Goal: Task Accomplishment & Management: Complete application form

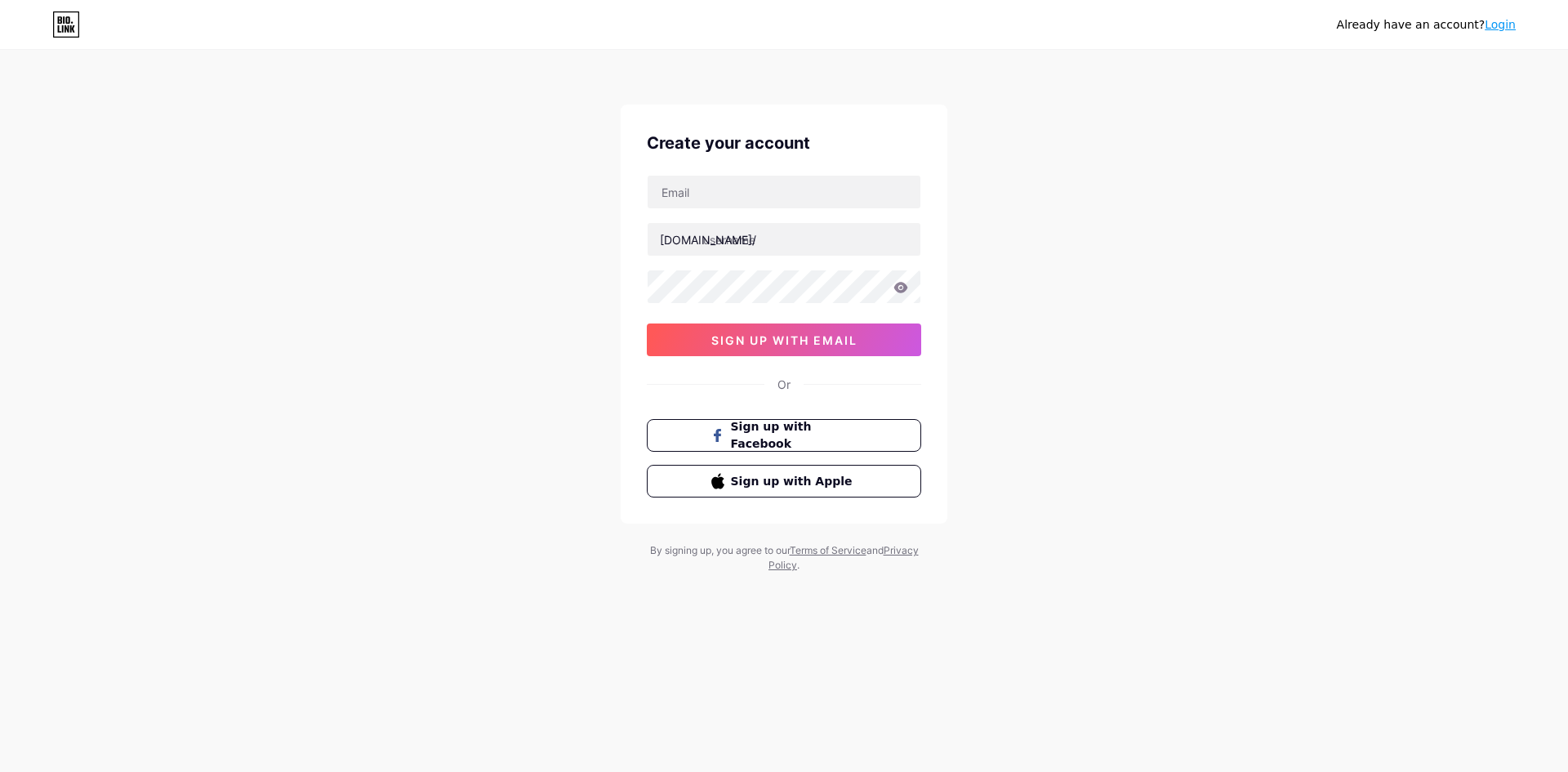
click at [764, 208] on div at bounding box center [784, 192] width 275 height 34
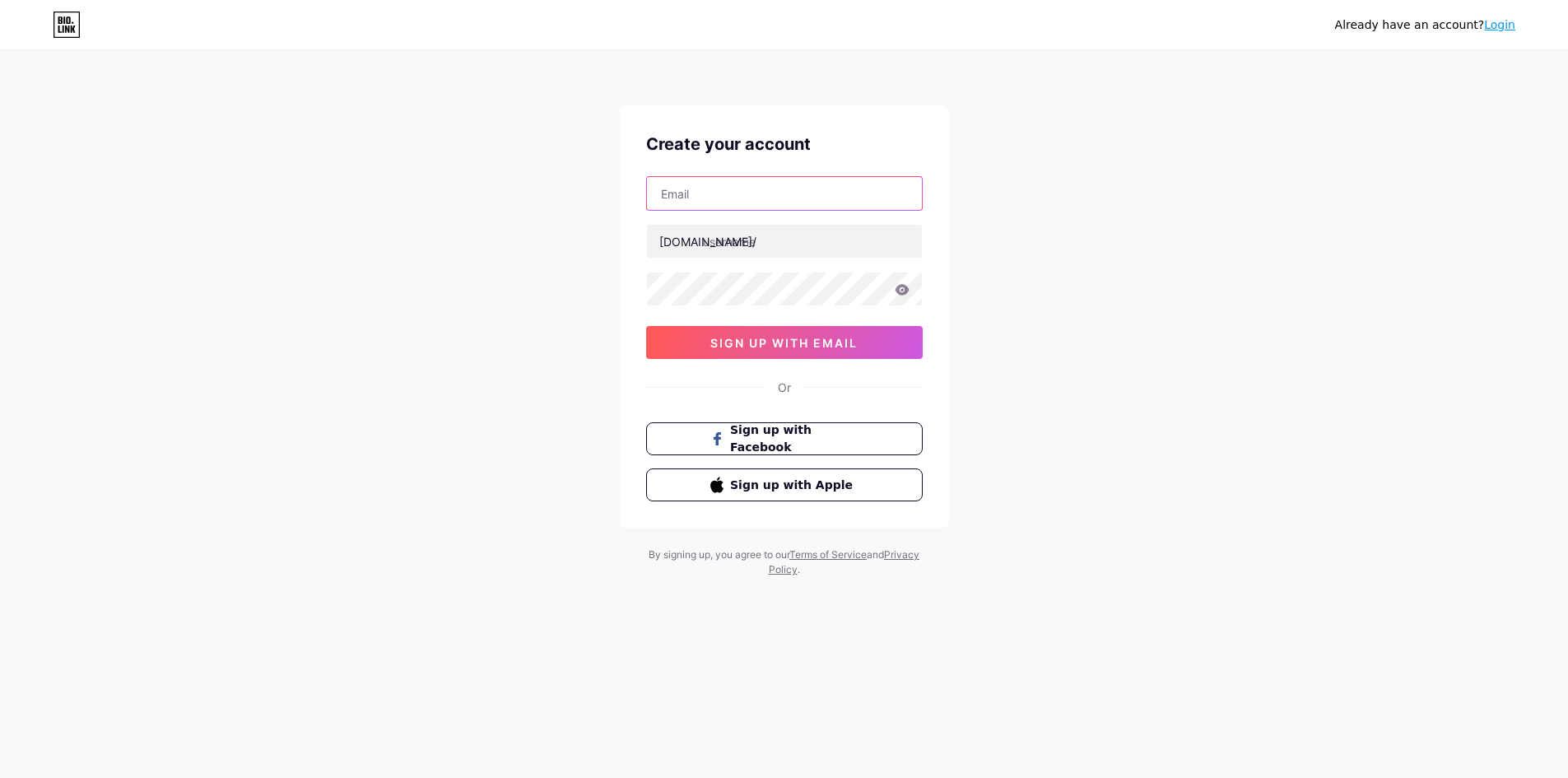
click at [781, 192] on input "text" at bounding box center [784, 193] width 275 height 33
paste input "[EMAIL_ADDRESS][DOMAIN_NAME]"
type input "[EMAIL_ADDRESS][DOMAIN_NAME]"
paste input "naturalstockcare"
type input "naturalstockcare"
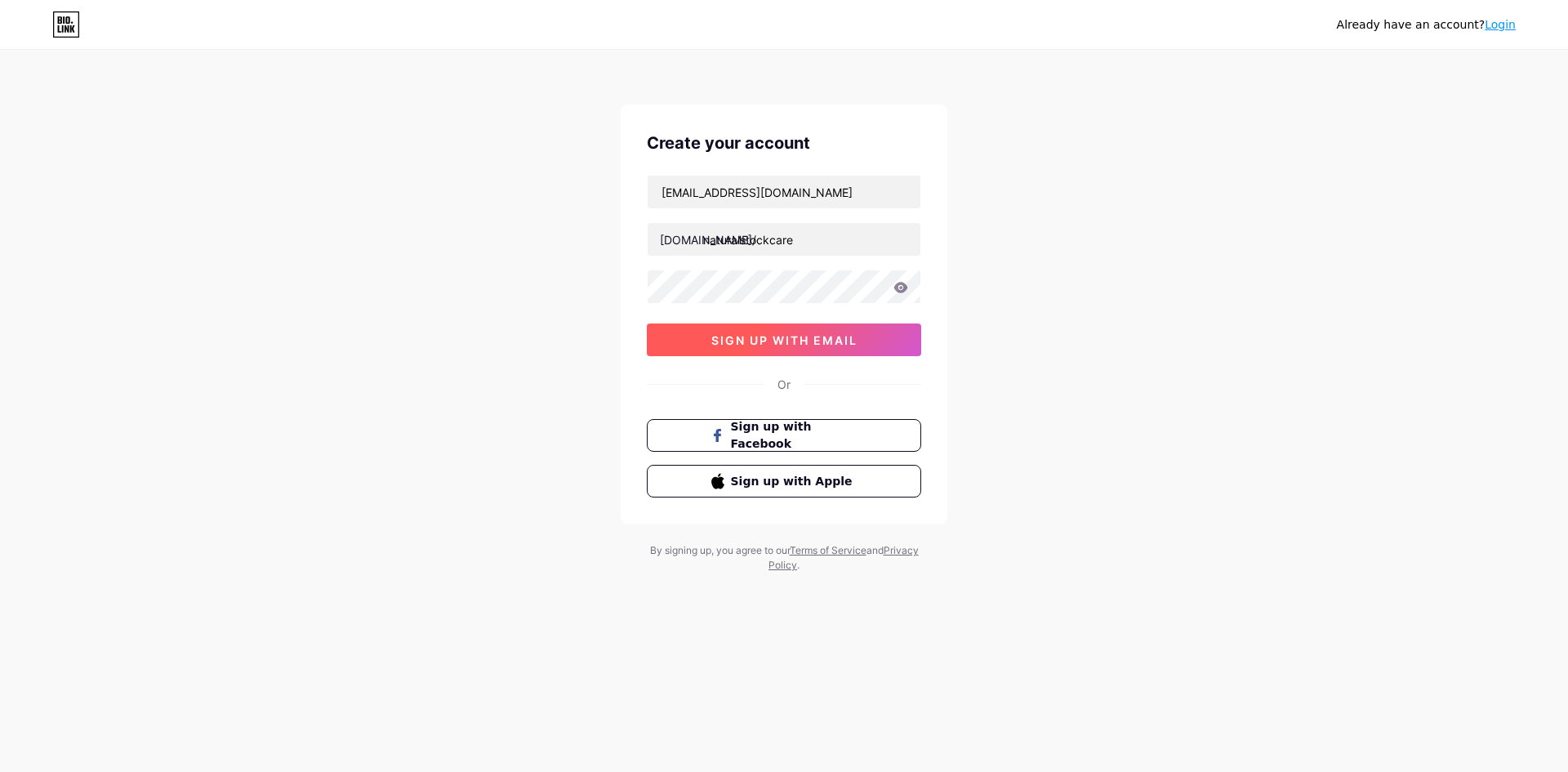
click at [769, 334] on span "sign up with email" at bounding box center [784, 340] width 146 height 14
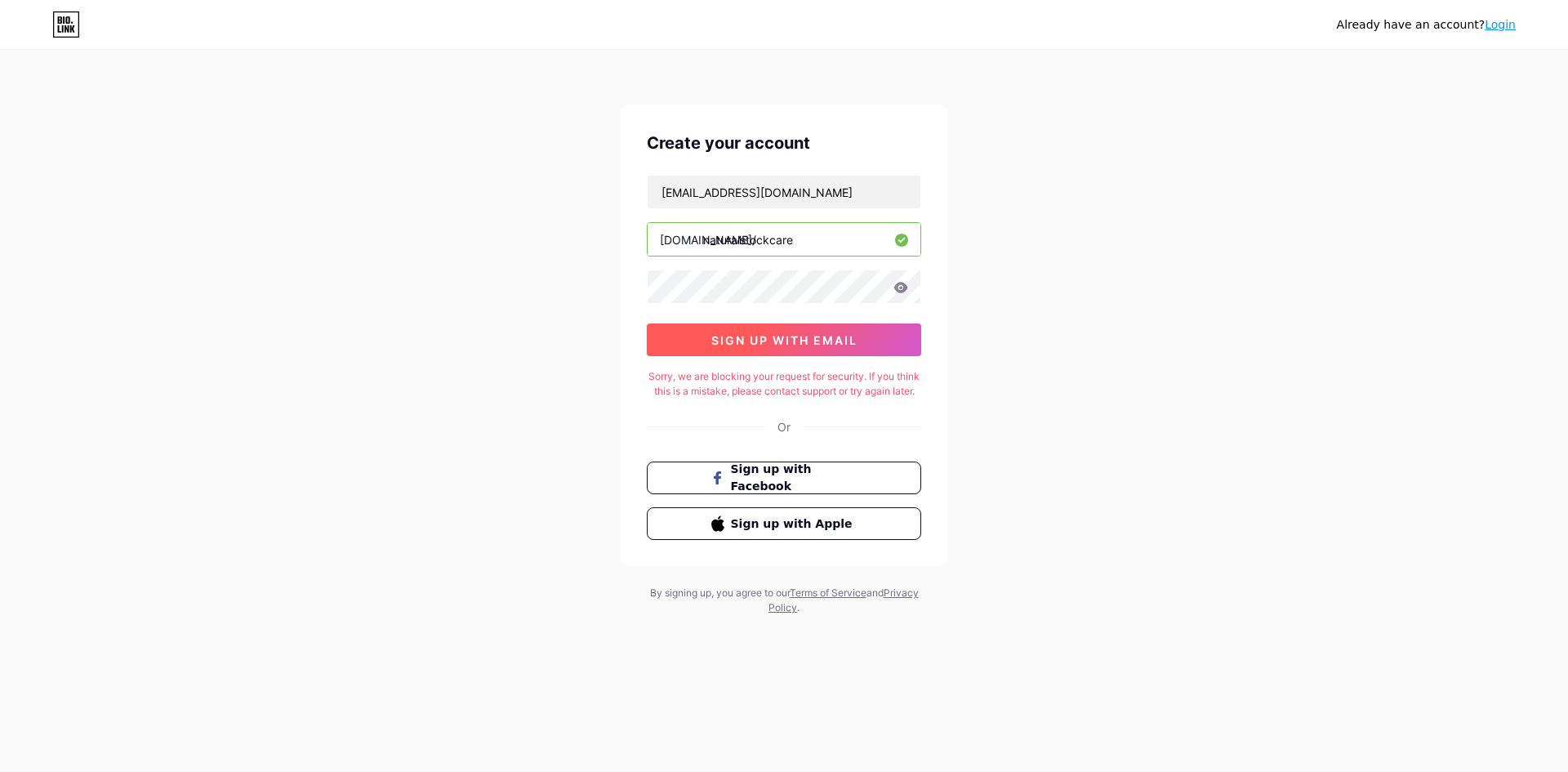
click at [807, 341] on span "sign up with email" at bounding box center [784, 340] width 146 height 14
